Goal: Task Accomplishment & Management: Complete application form

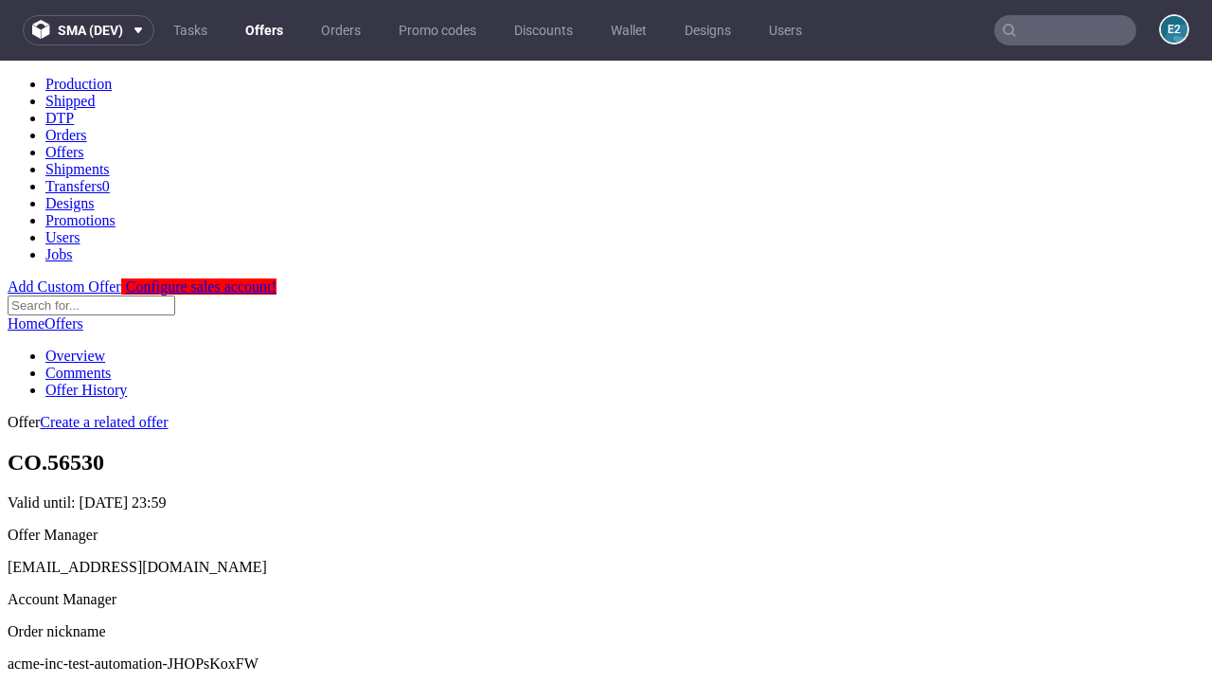
scroll to position [187, 0]
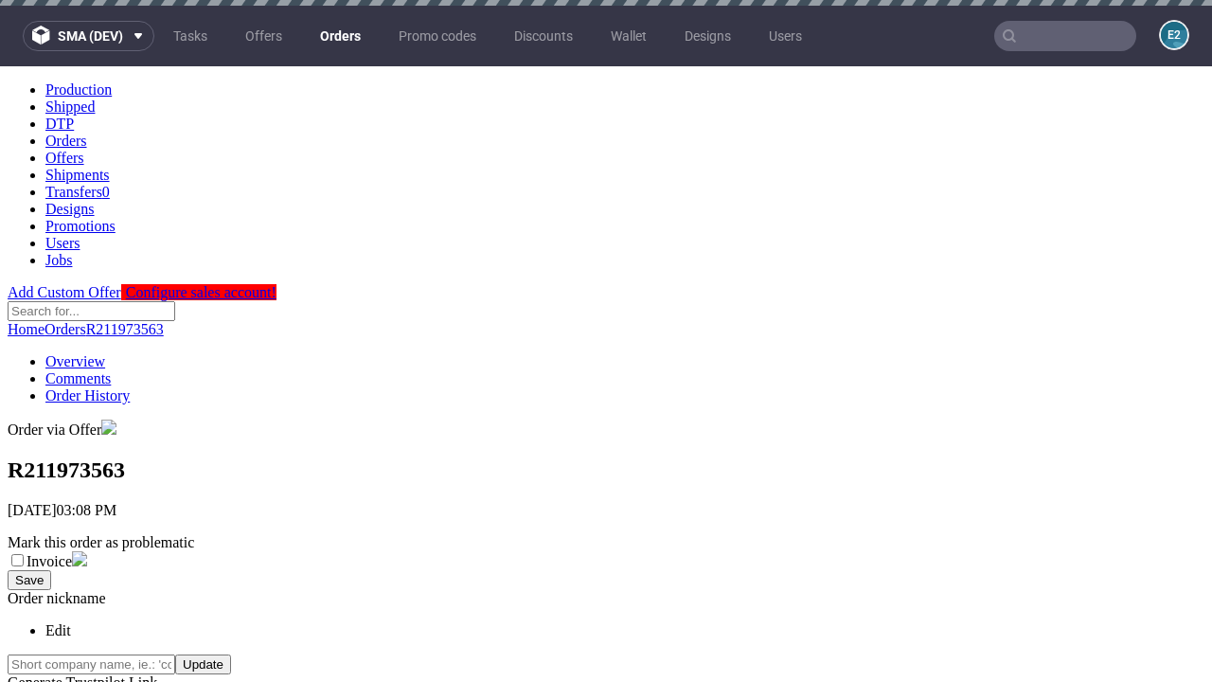
scroll to position [430, 0]
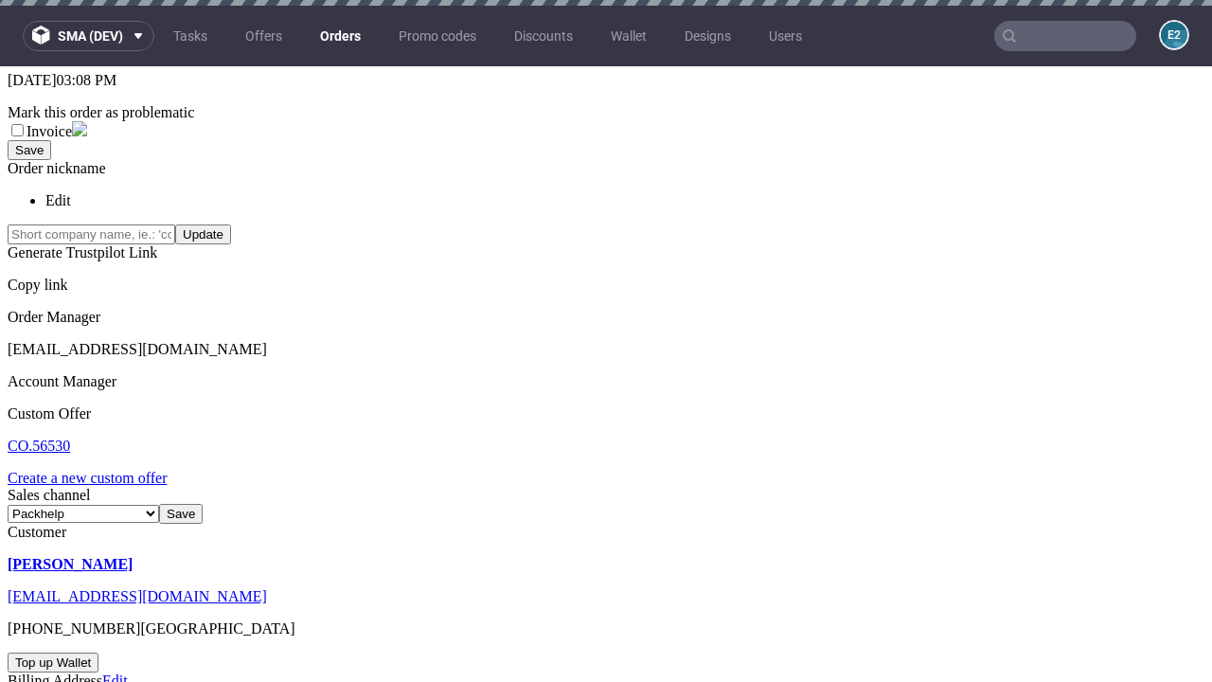
click at [97, 470] on link "Create a new custom offer" at bounding box center [88, 478] width 160 height 16
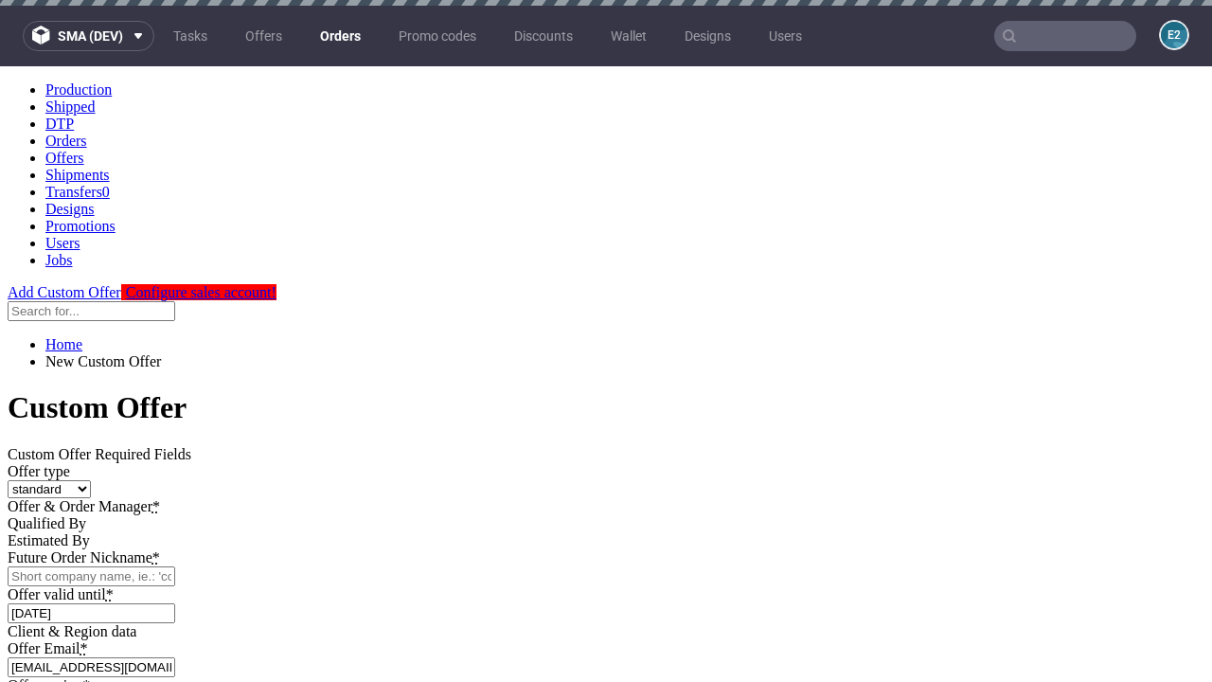
scroll to position [0, 0]
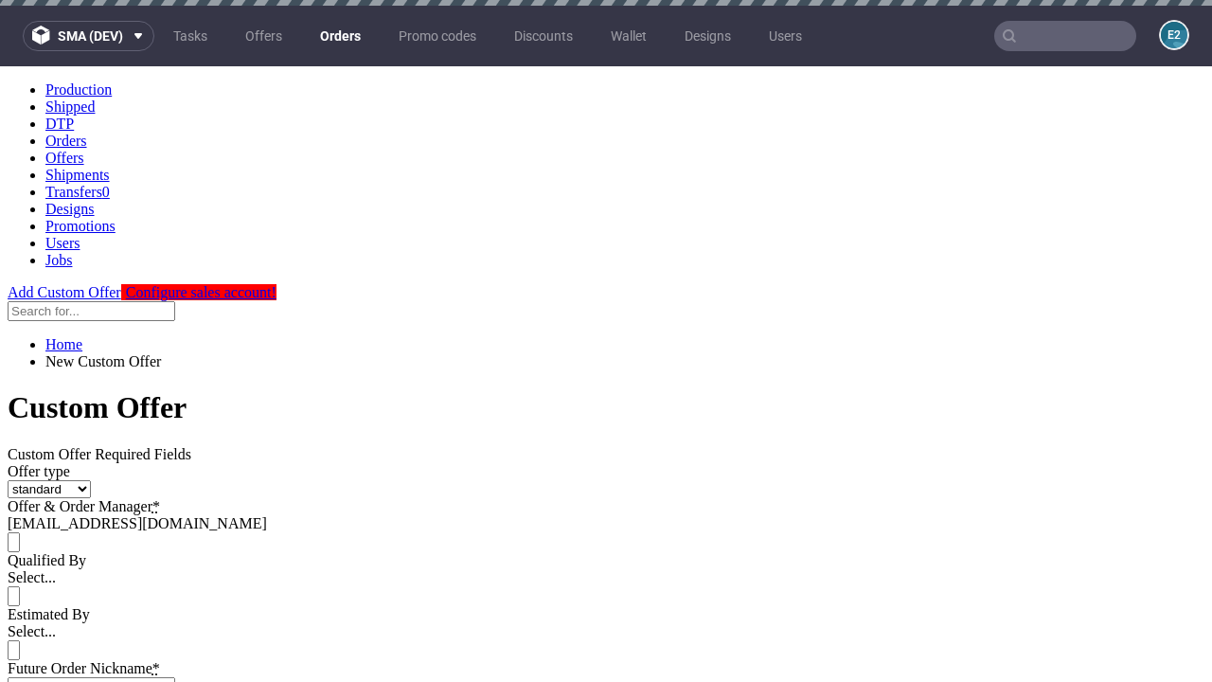
type input "acme-inc-test-automation-JHOPsKoxFW"
type input "2025-08-11"
type input "e2e-user-2PvjWmhsvy@test.com"
select select "gb"
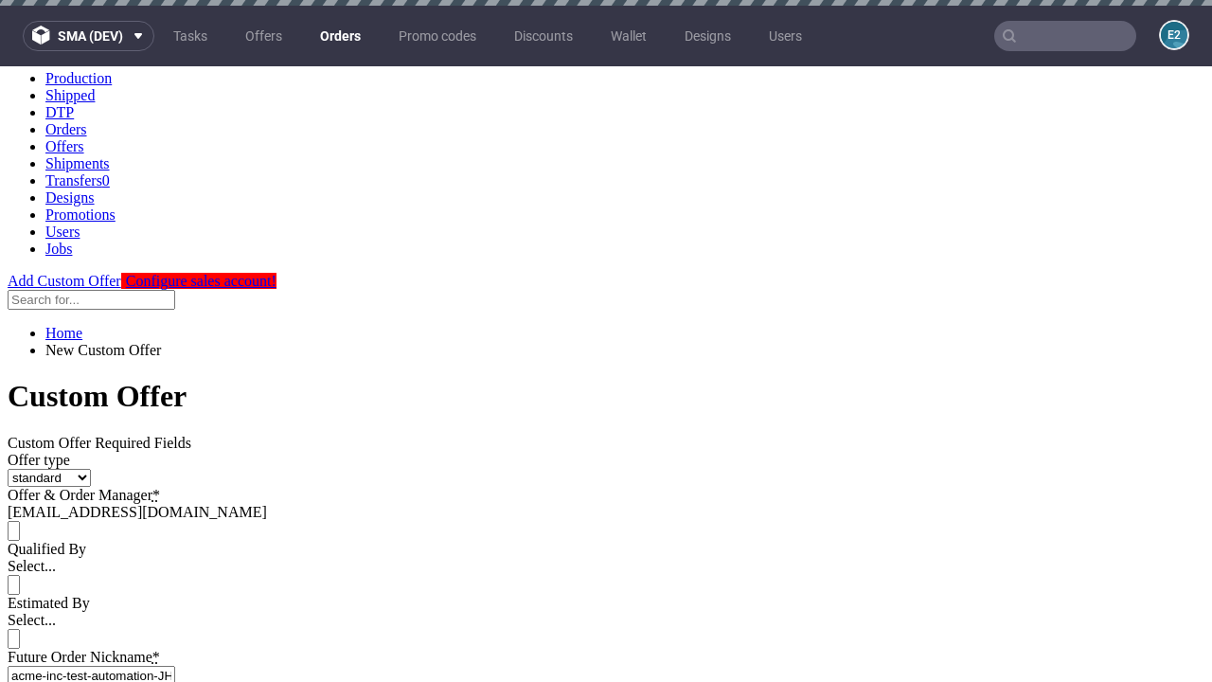
scroll to position [6, 0]
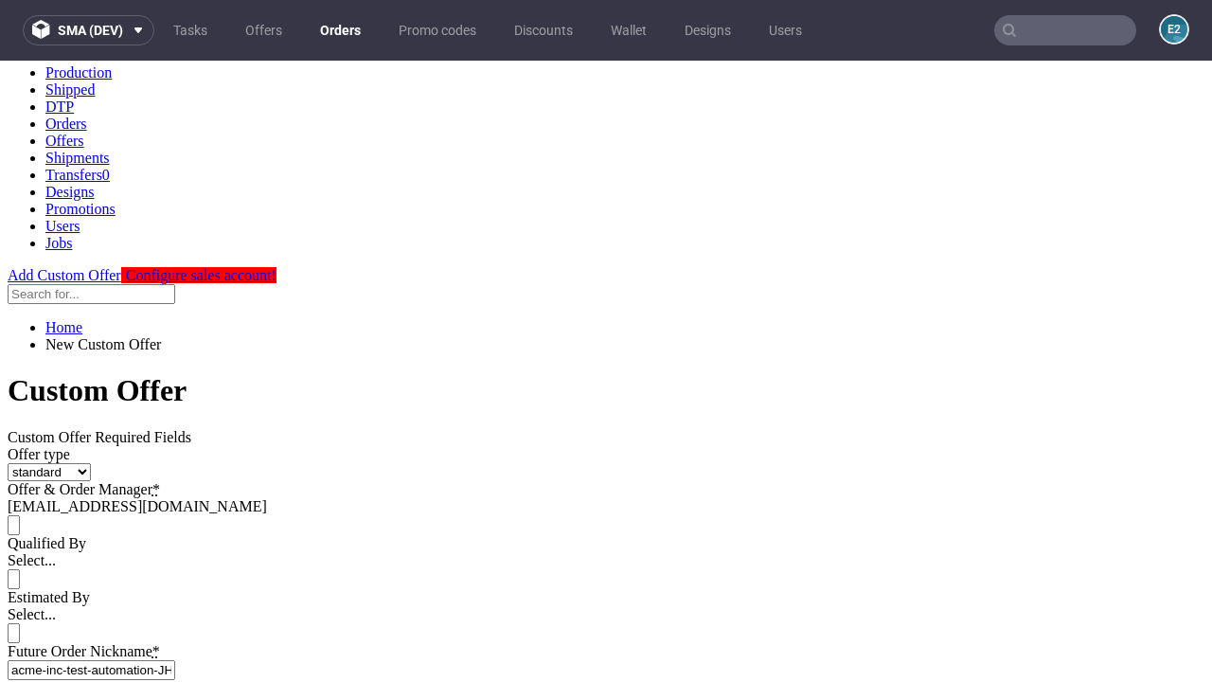
type input "e2e-user-2PvjWmhsvy@test.com"
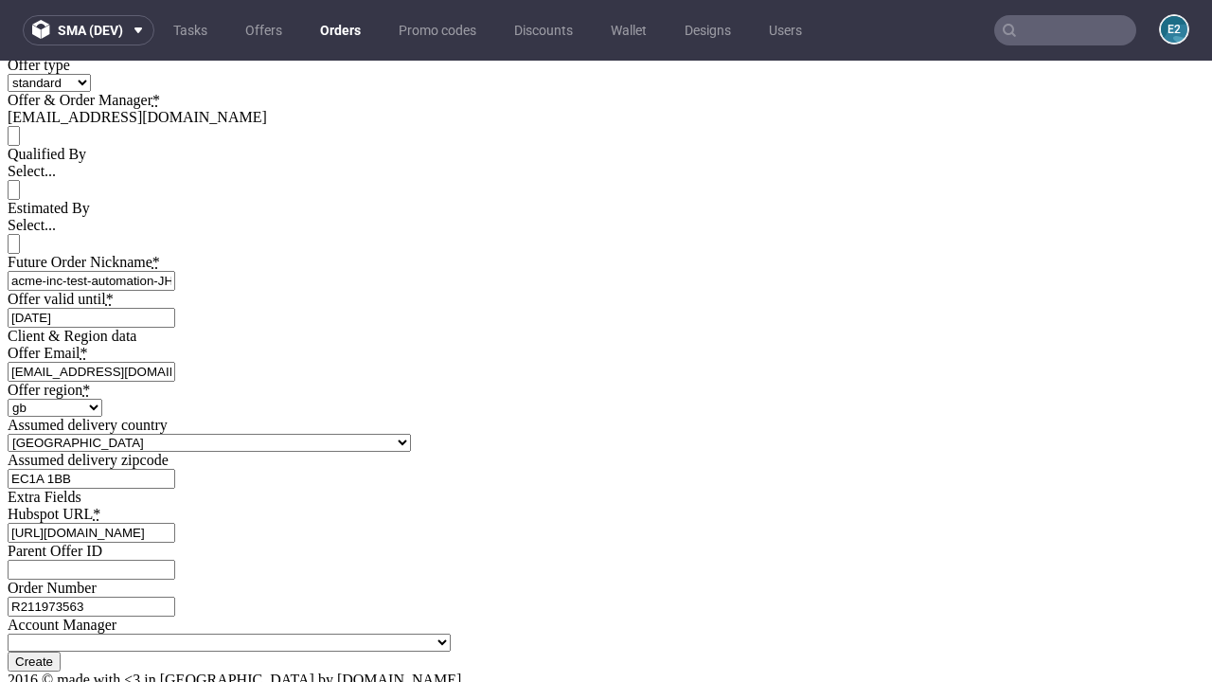
type input "[URL][DOMAIN_NAME]"
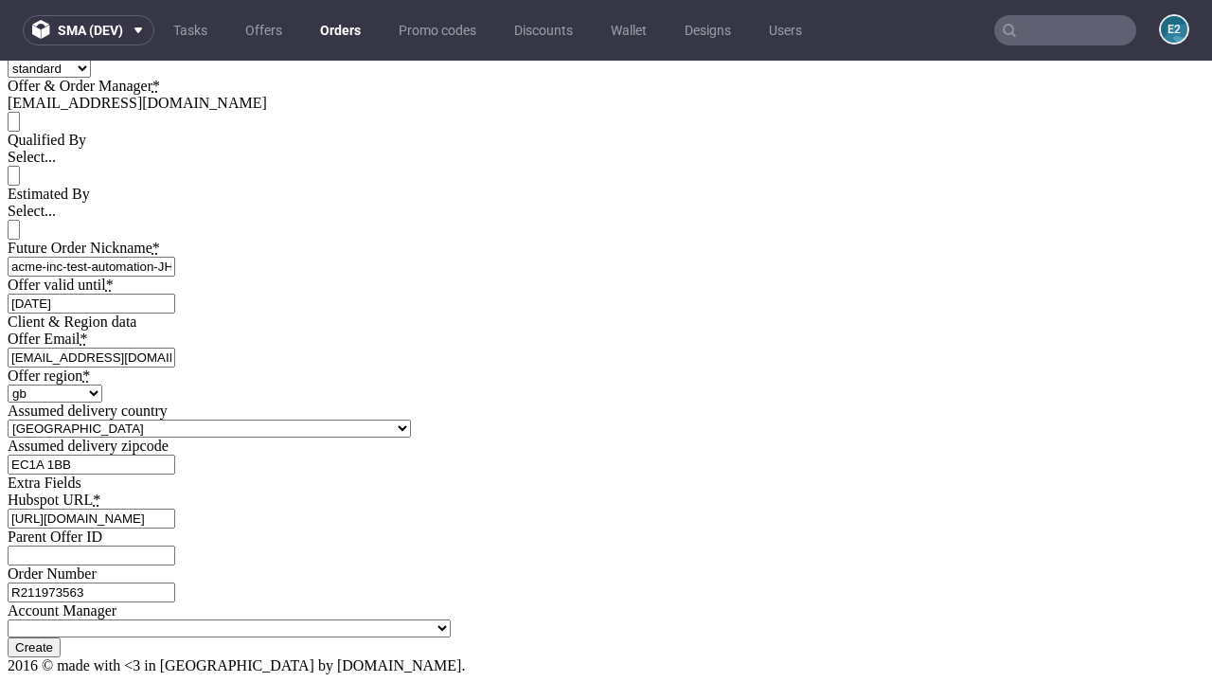
click at [61, 637] on input "Create" at bounding box center [34, 647] width 53 height 20
type input "Please wait..."
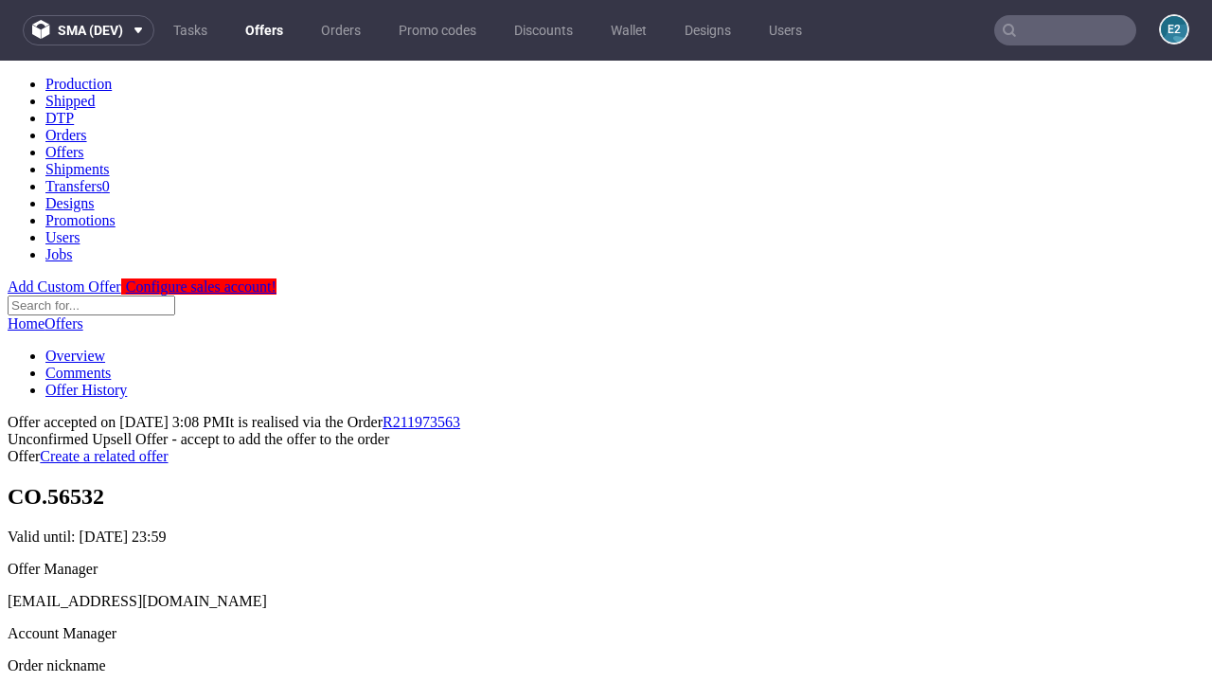
scroll to position [292, 0]
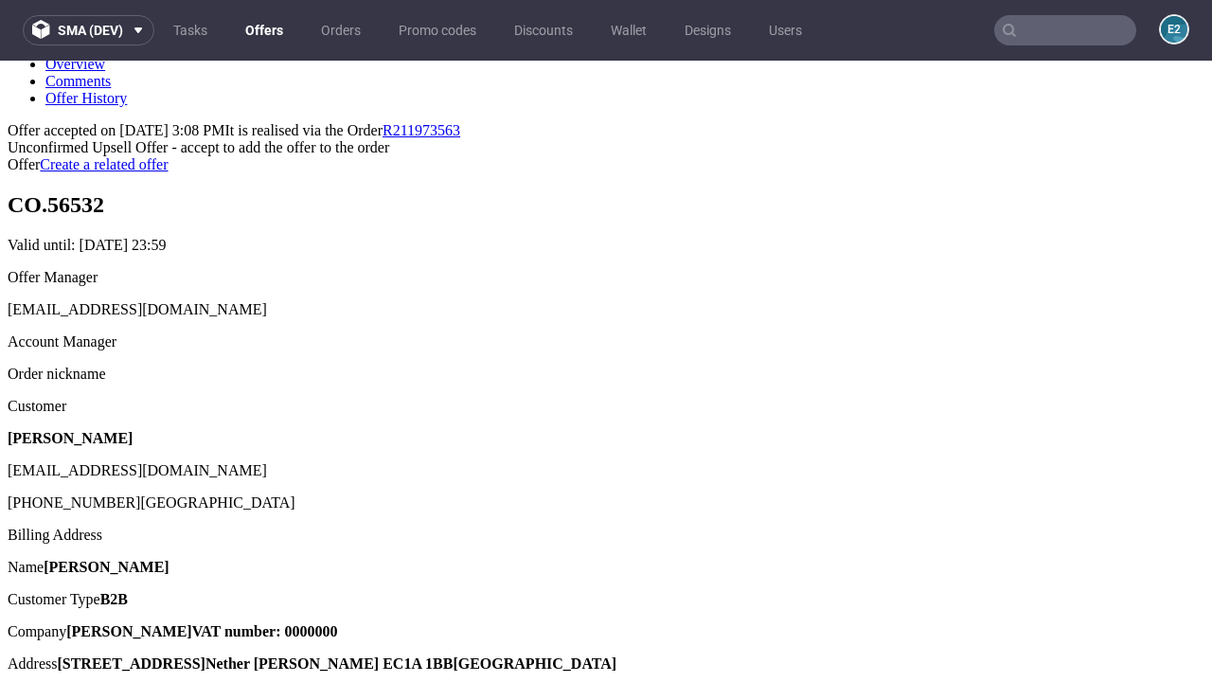
type input "In progress..."
